Goal: Task Accomplishment & Management: Complete application form

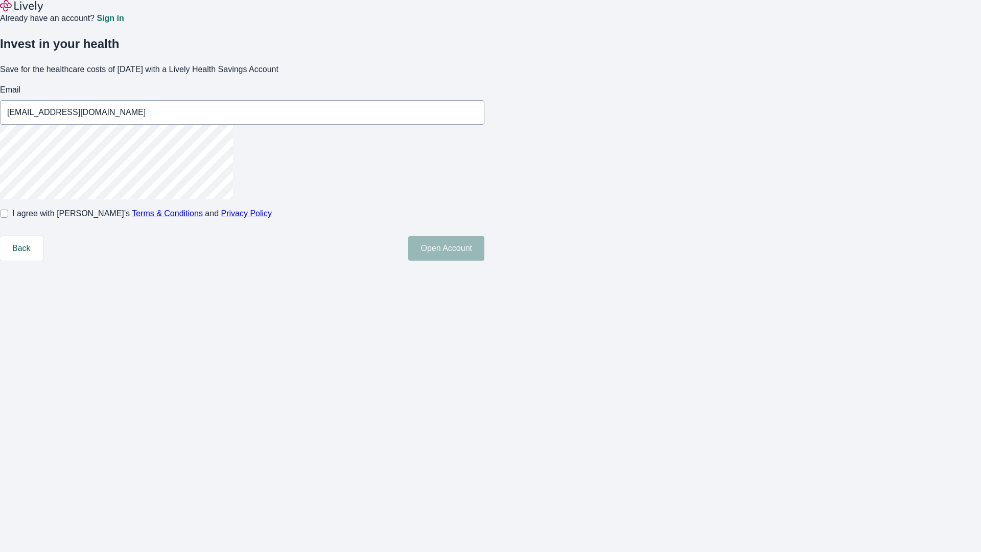
click at [8, 218] on input "I agree with Lively’s Terms & Conditions and Privacy Policy" at bounding box center [4, 213] width 8 height 8
checkbox input "true"
click at [484, 261] on button "Open Account" at bounding box center [446, 248] width 76 height 25
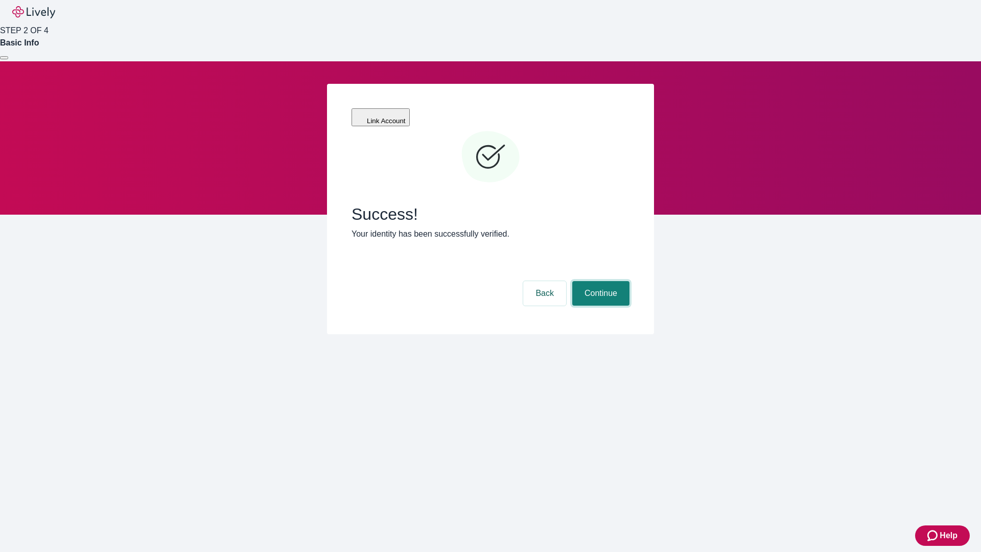
click at [599, 281] on button "Continue" at bounding box center [600, 293] width 57 height 25
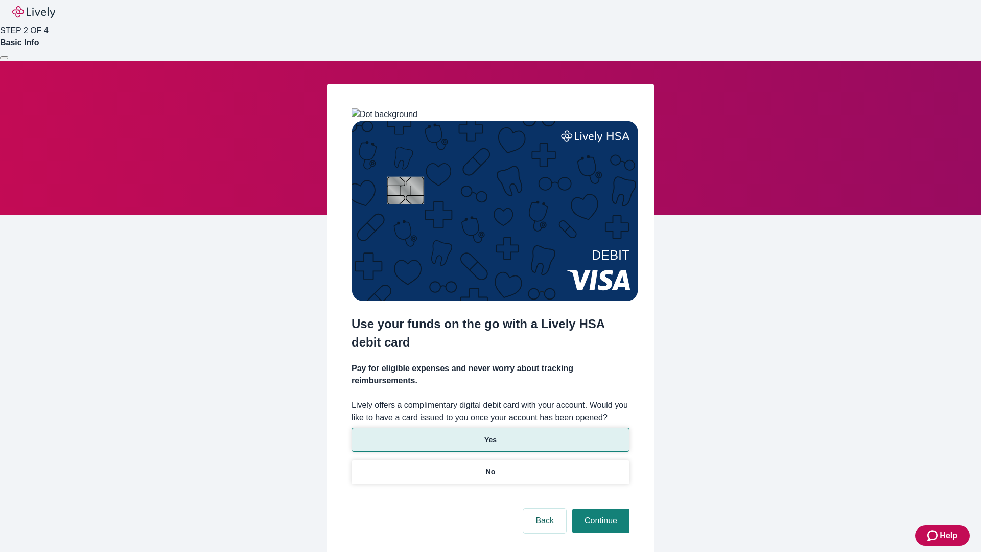
click at [490, 434] on p "Yes" at bounding box center [490, 439] width 12 height 11
click at [599, 508] on button "Continue" at bounding box center [600, 520] width 57 height 25
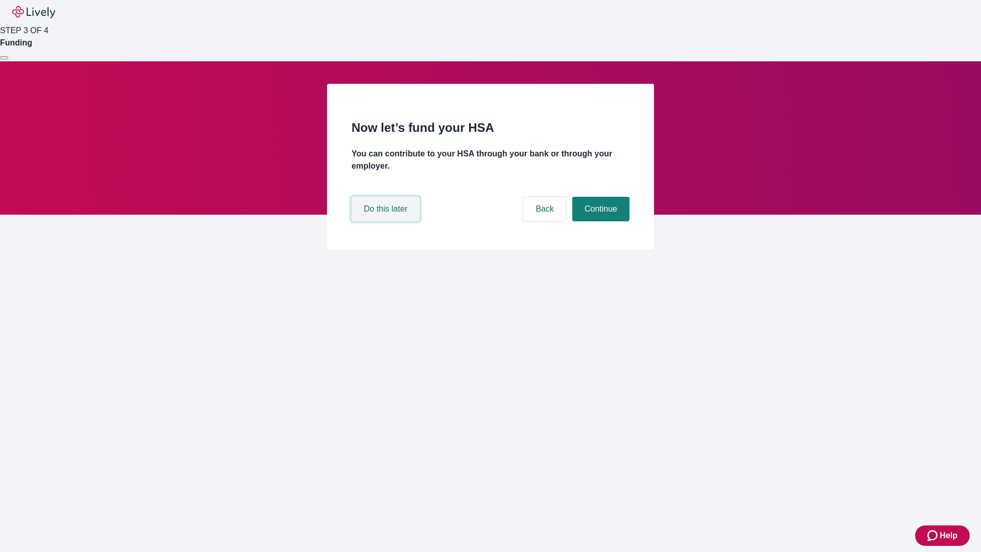
click at [387, 221] on button "Do this later" at bounding box center [385, 209] width 68 height 25
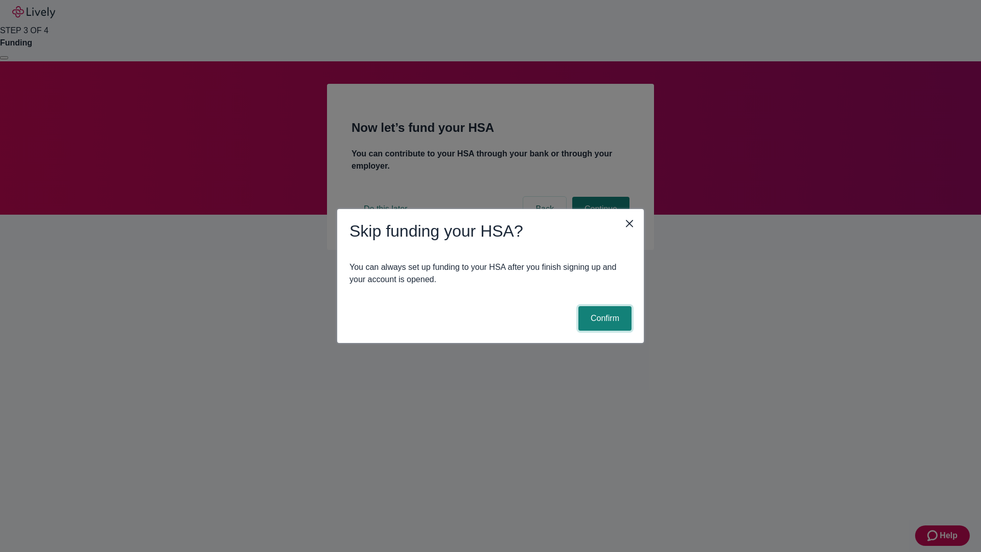
click at [603, 318] on button "Confirm" at bounding box center [604, 318] width 53 height 25
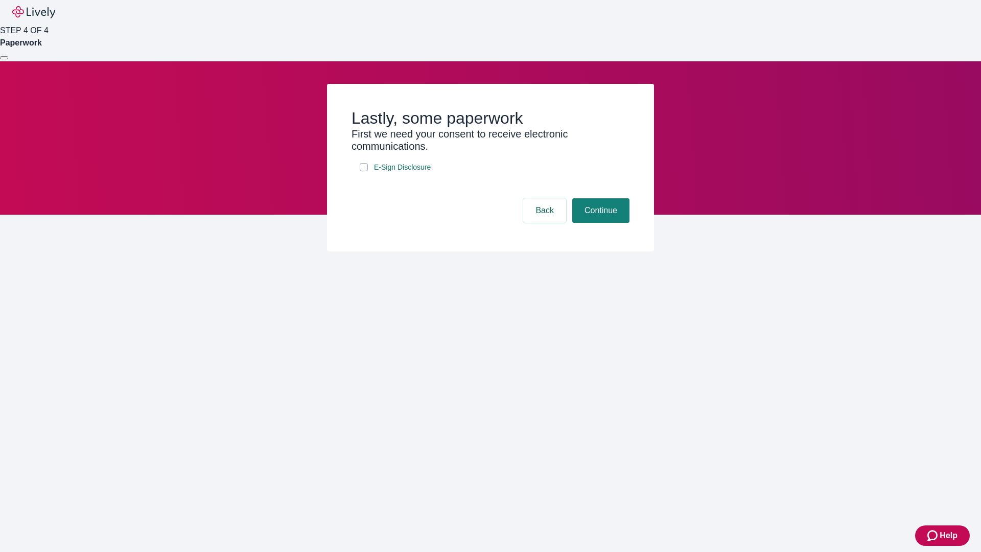
click at [364, 171] on input "E-Sign Disclosure" at bounding box center [364, 167] width 8 height 8
checkbox input "true"
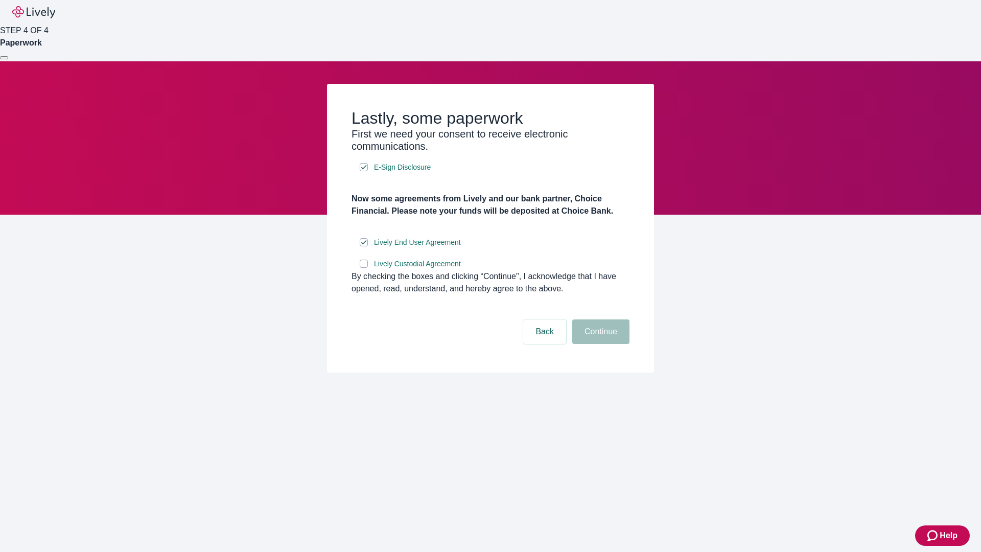
click at [364, 268] on input "Lively Custodial Agreement" at bounding box center [364, 263] width 8 height 8
checkbox input "true"
click at [599, 344] on button "Continue" at bounding box center [600, 331] width 57 height 25
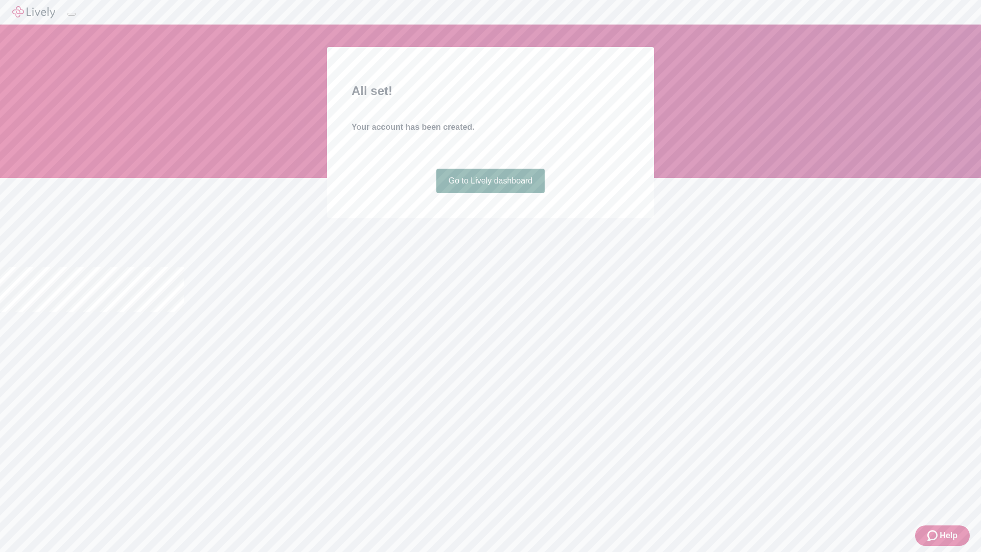
click at [490, 193] on link "Go to Lively dashboard" at bounding box center [490, 181] width 109 height 25
